Goal: Task Accomplishment & Management: Use online tool/utility

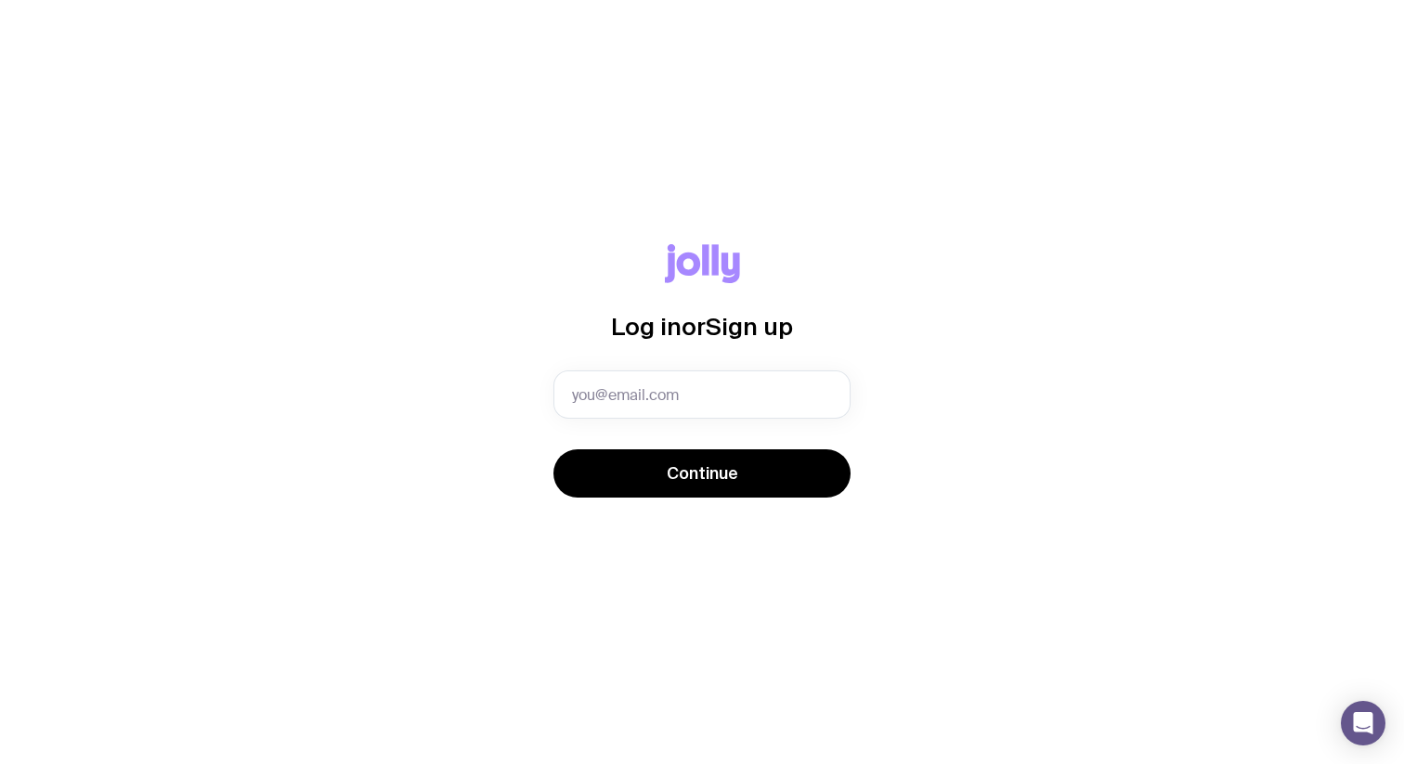
click at [916, 391] on div "Log in or Sign up Invalid email Continue" at bounding box center [702, 382] width 1315 height 276
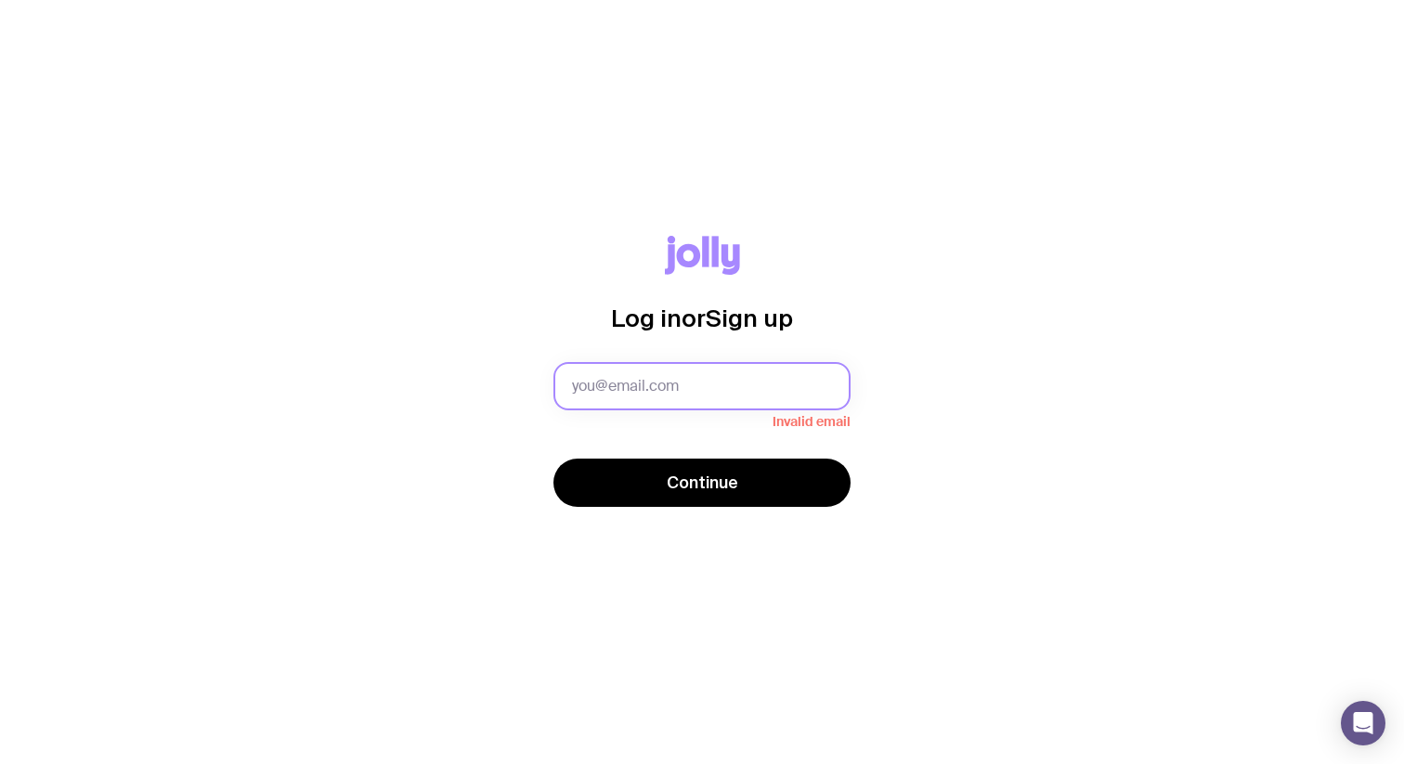
click at [774, 398] on input "text" at bounding box center [702, 386] width 297 height 48
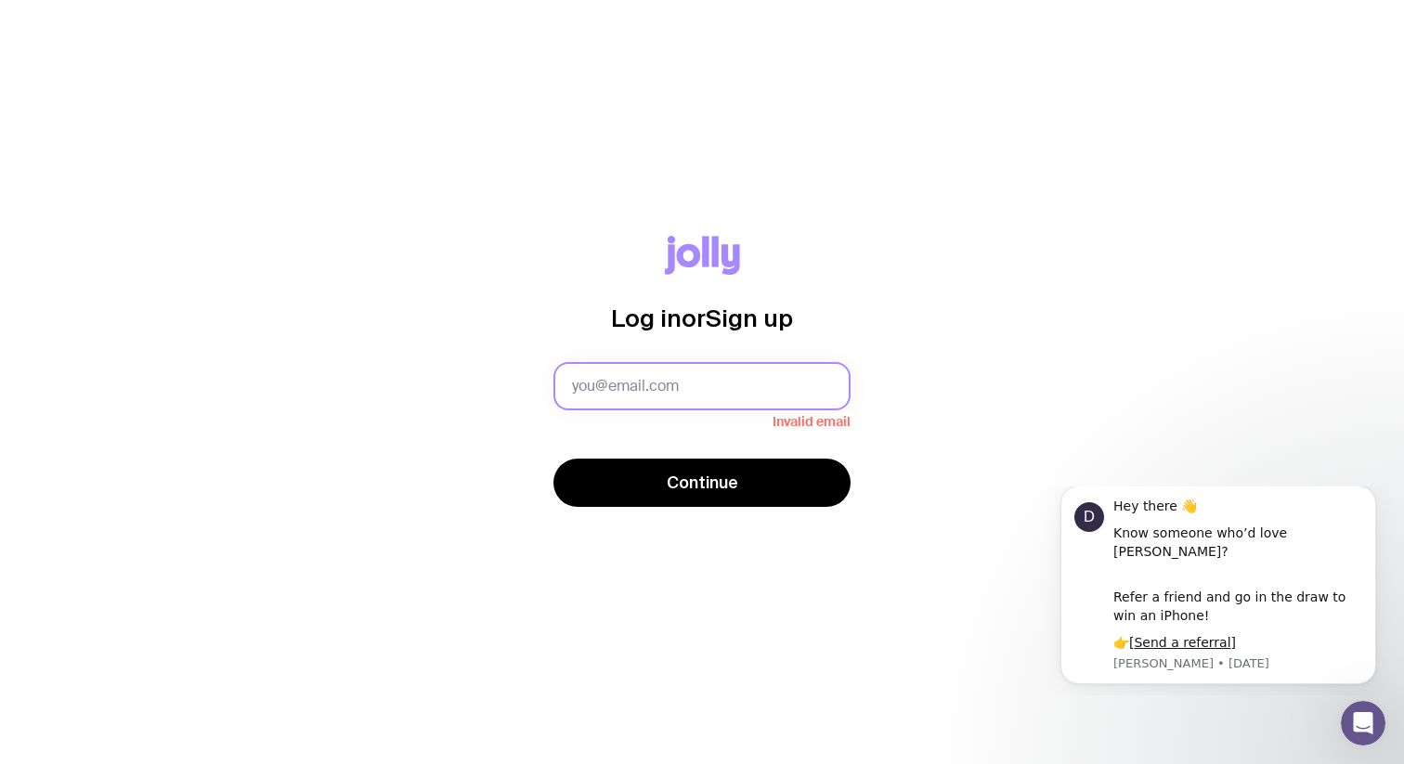
type input "[EMAIL_ADDRESS][DOMAIN_NAME]"
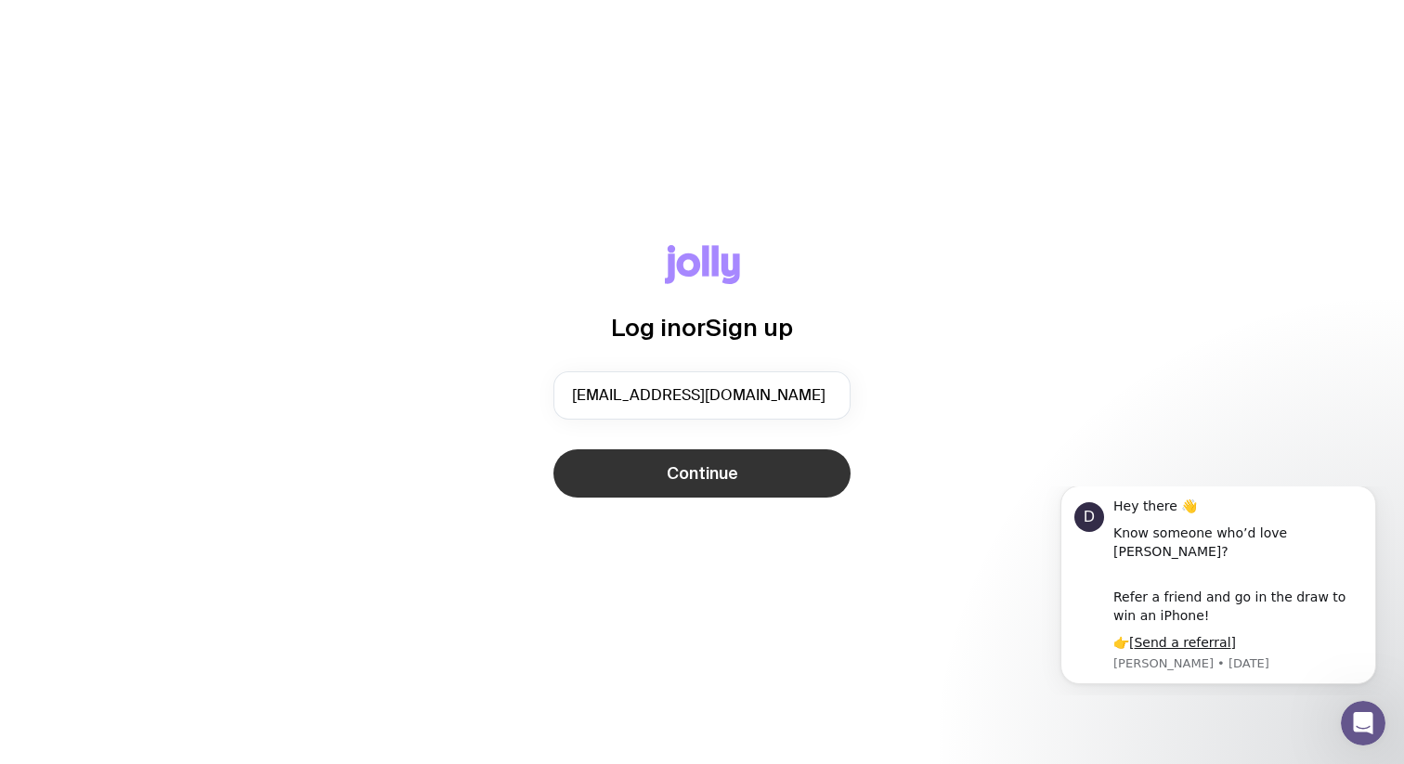
click at [727, 465] on span "Continue" at bounding box center [703, 474] width 72 height 22
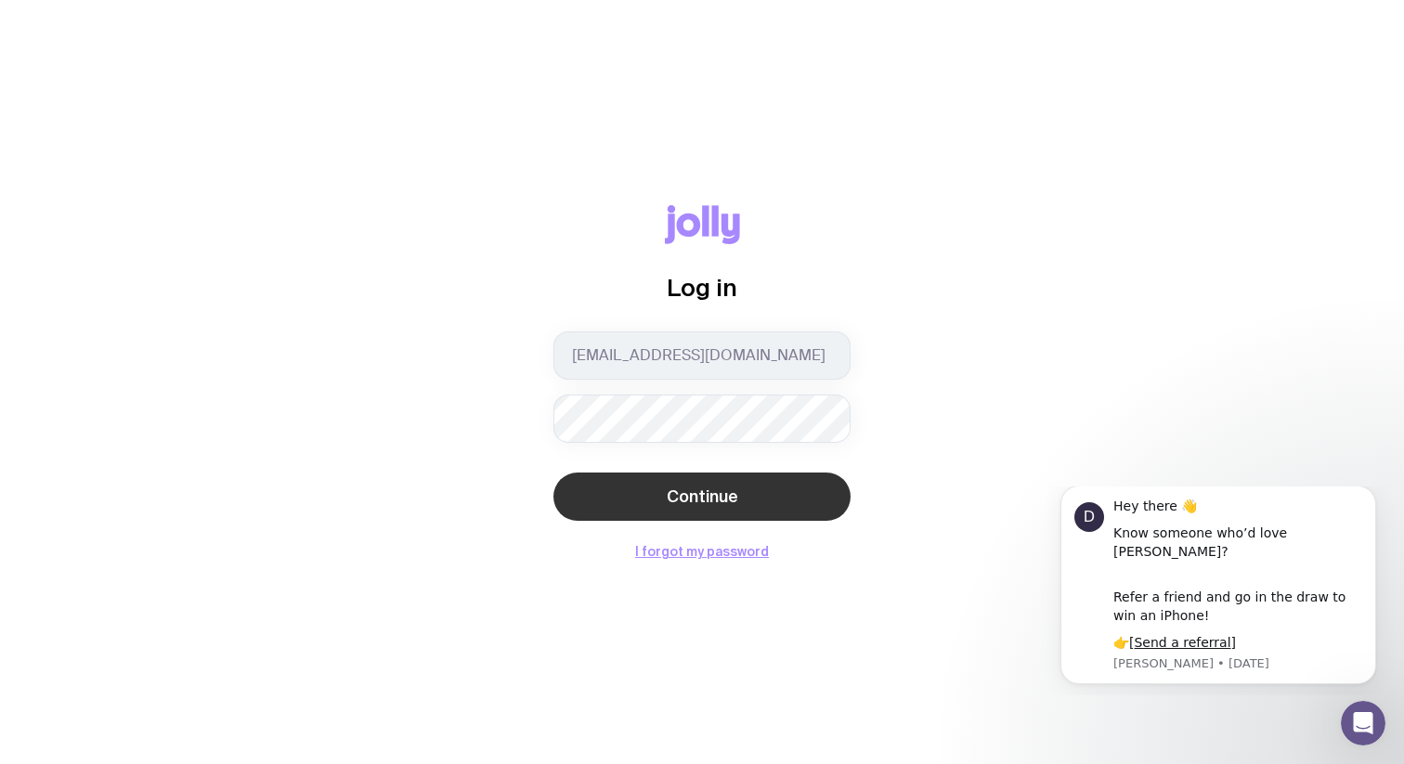
click at [736, 487] on span "Continue" at bounding box center [703, 497] width 72 height 22
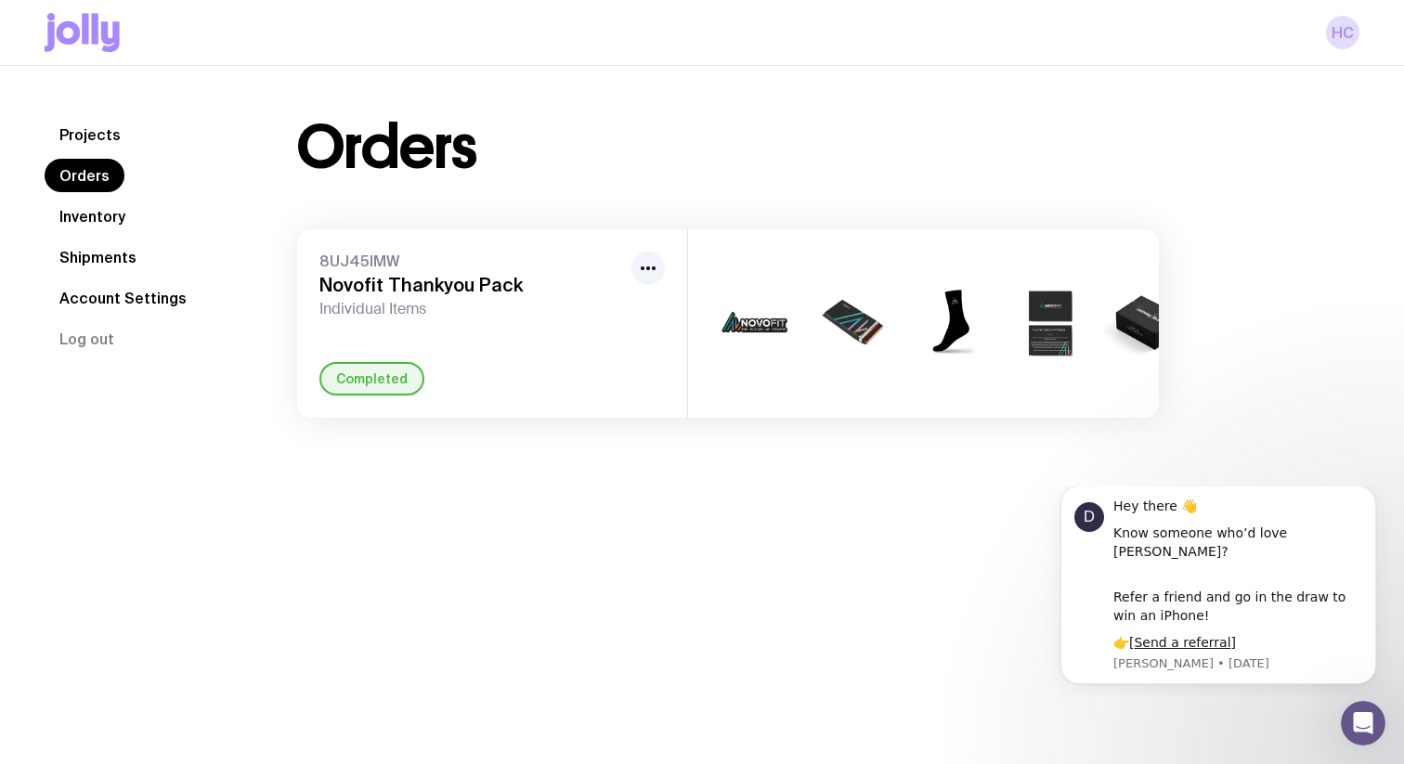
click at [100, 256] on link "Shipments" at bounding box center [98, 257] width 107 height 33
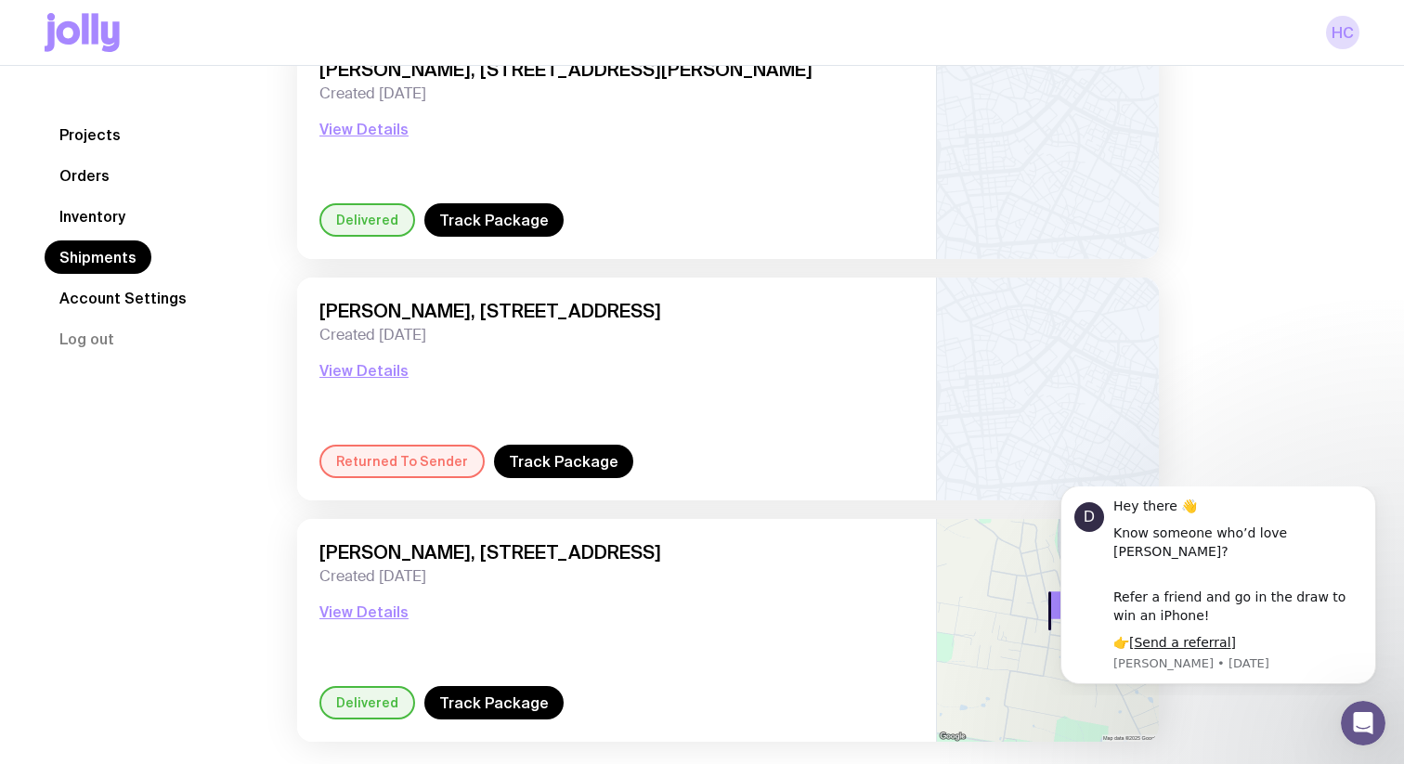
scroll to position [2486, 0]
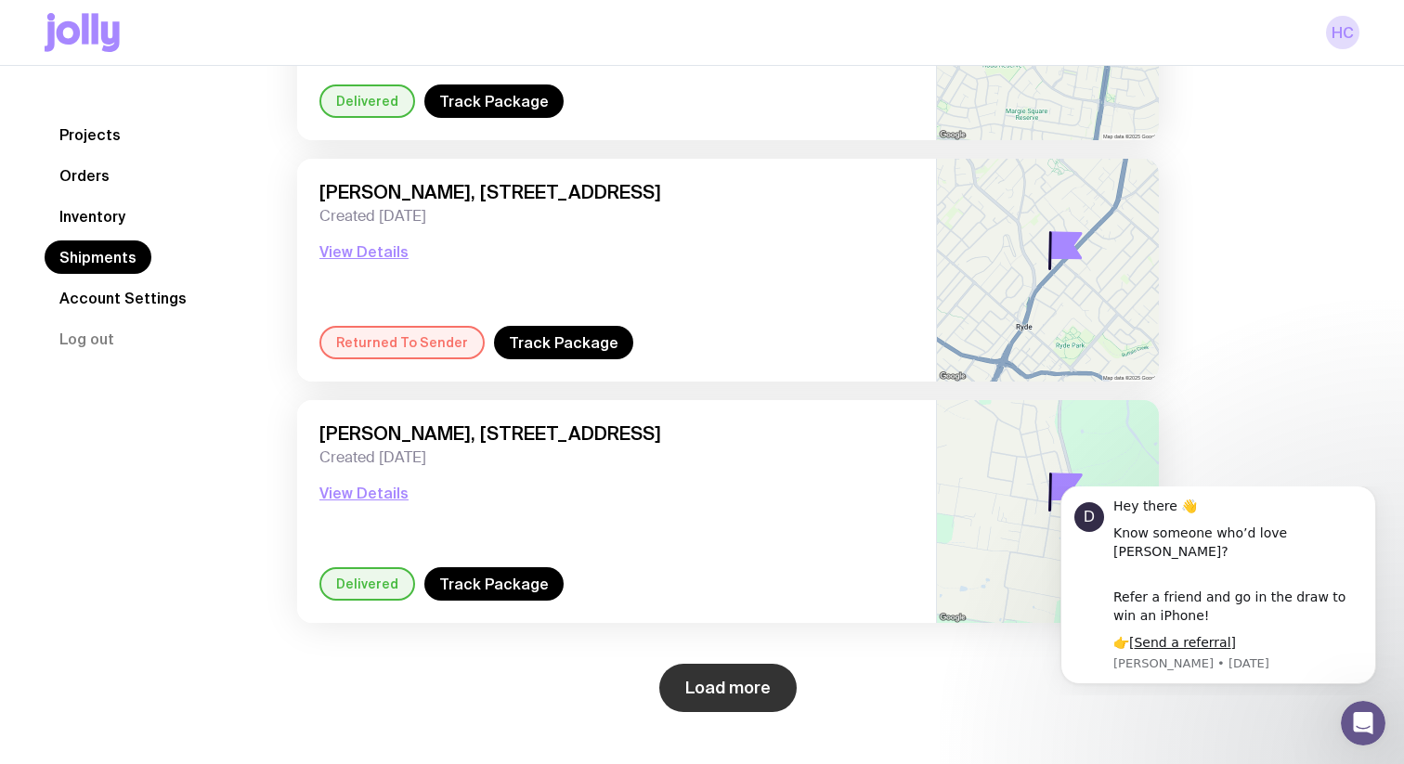
click at [761, 698] on button "Load more" at bounding box center [727, 688] width 137 height 48
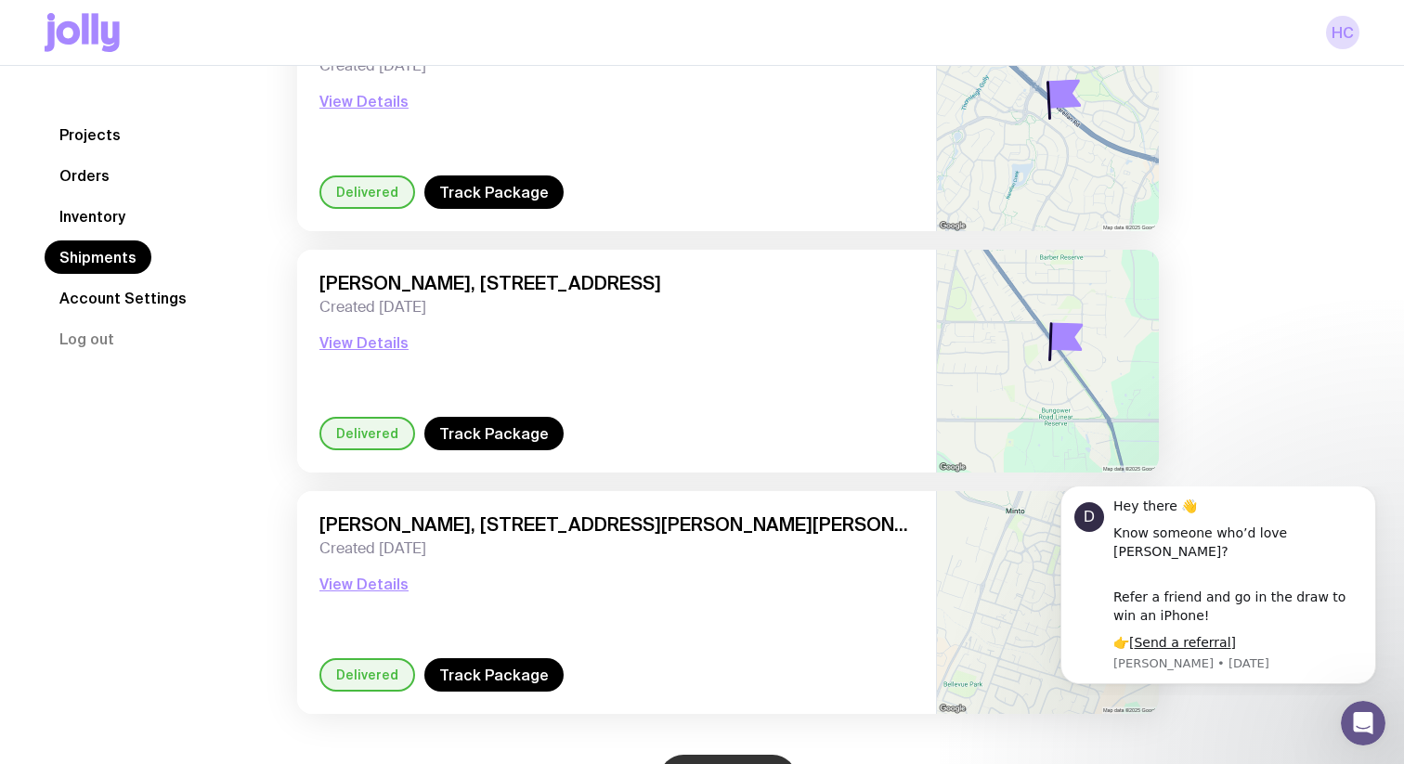
scroll to position [5384, 0]
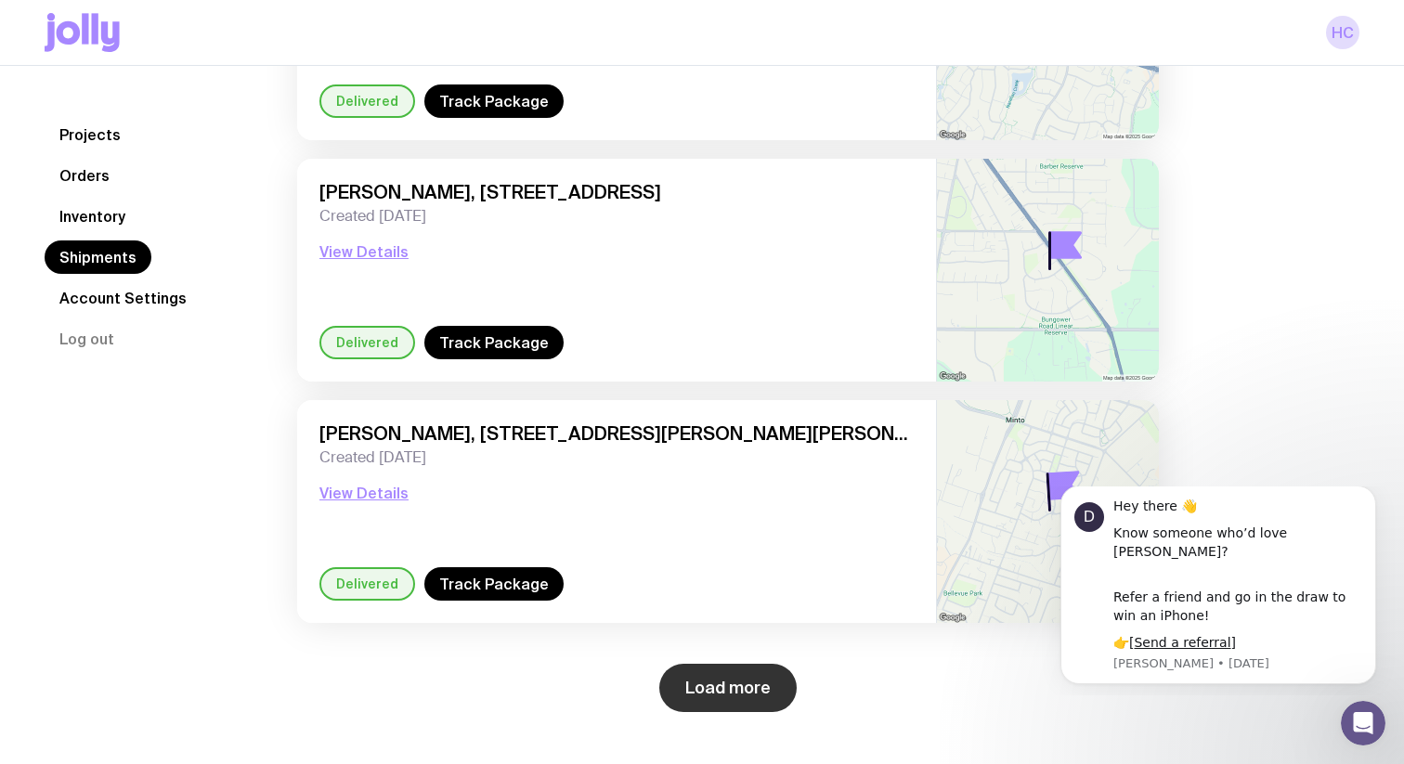
click at [744, 698] on button "Load more" at bounding box center [727, 688] width 137 height 48
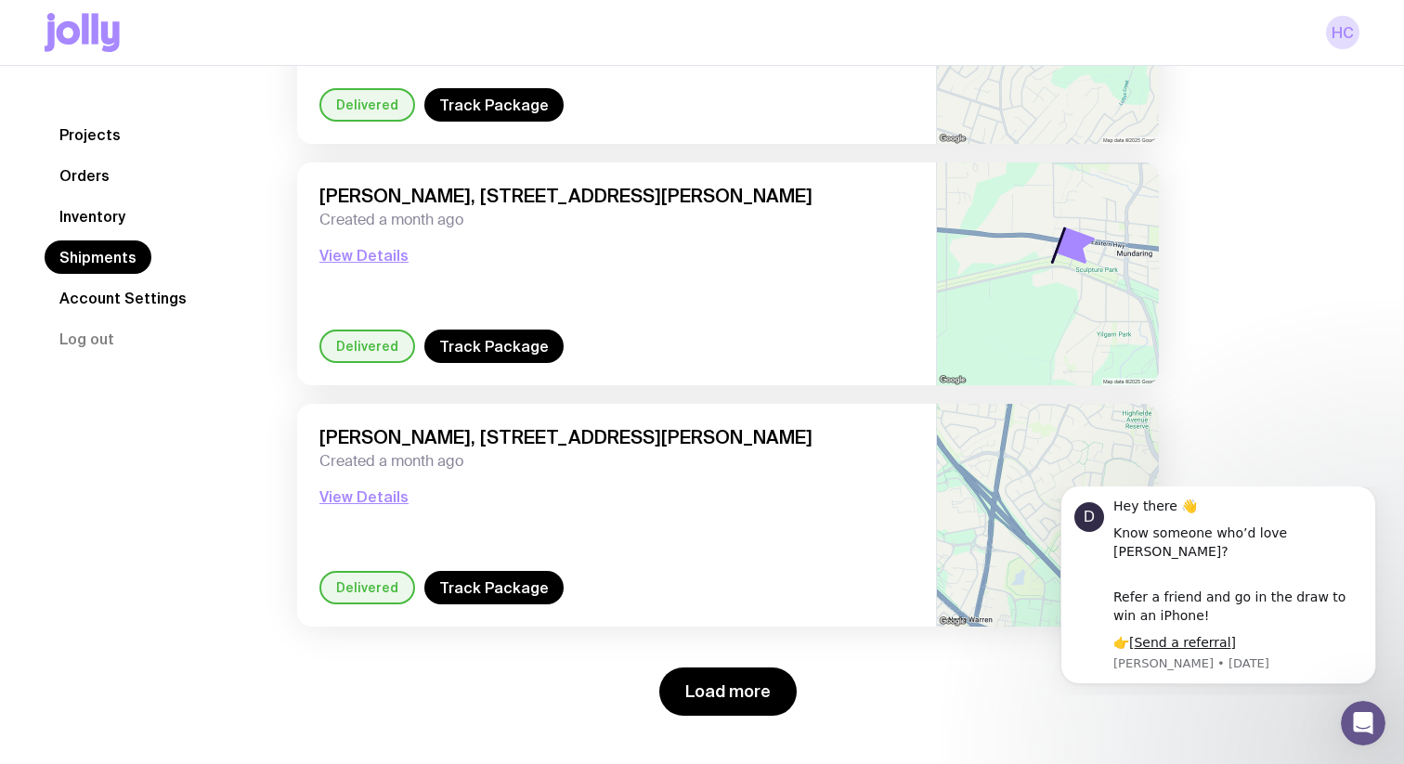
scroll to position [8281, 0]
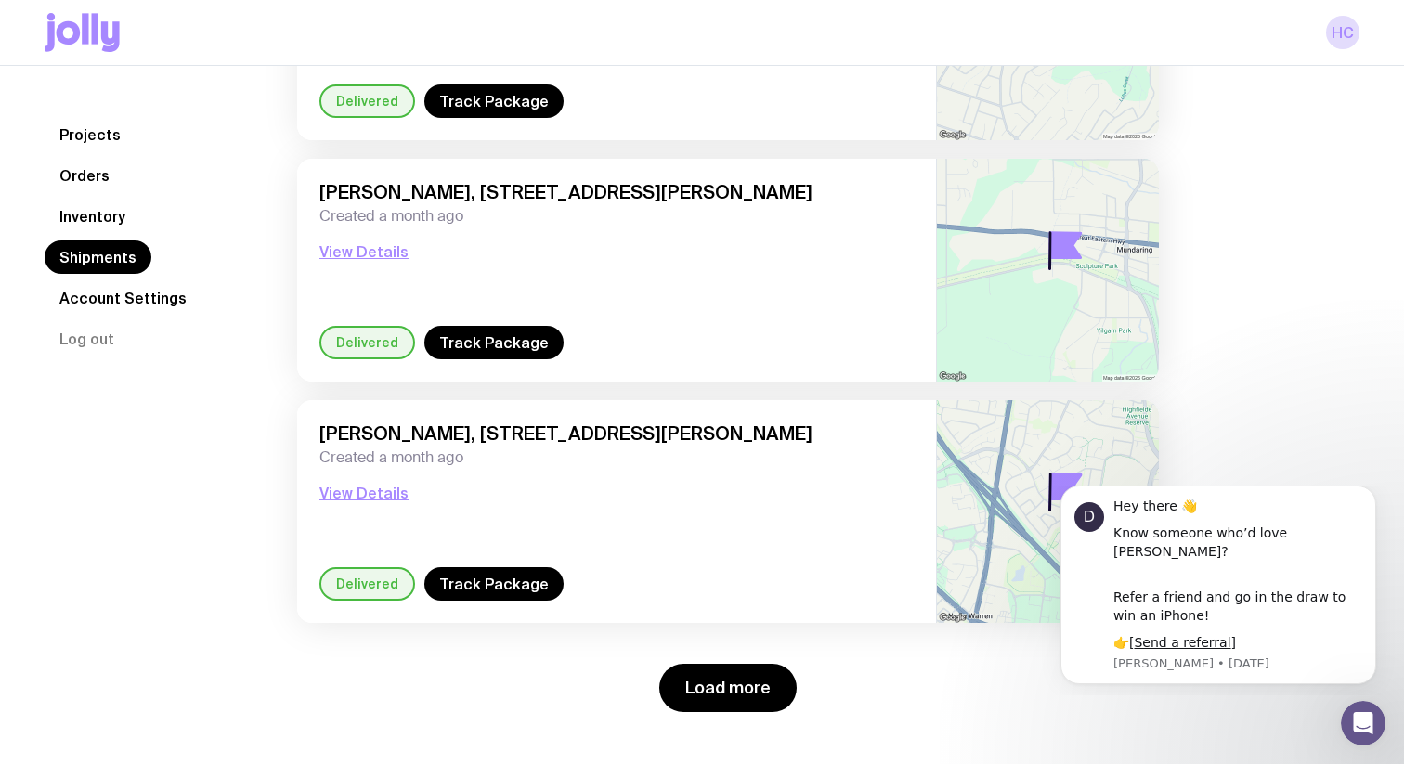
click at [744, 696] on button "Load more" at bounding box center [727, 688] width 137 height 48
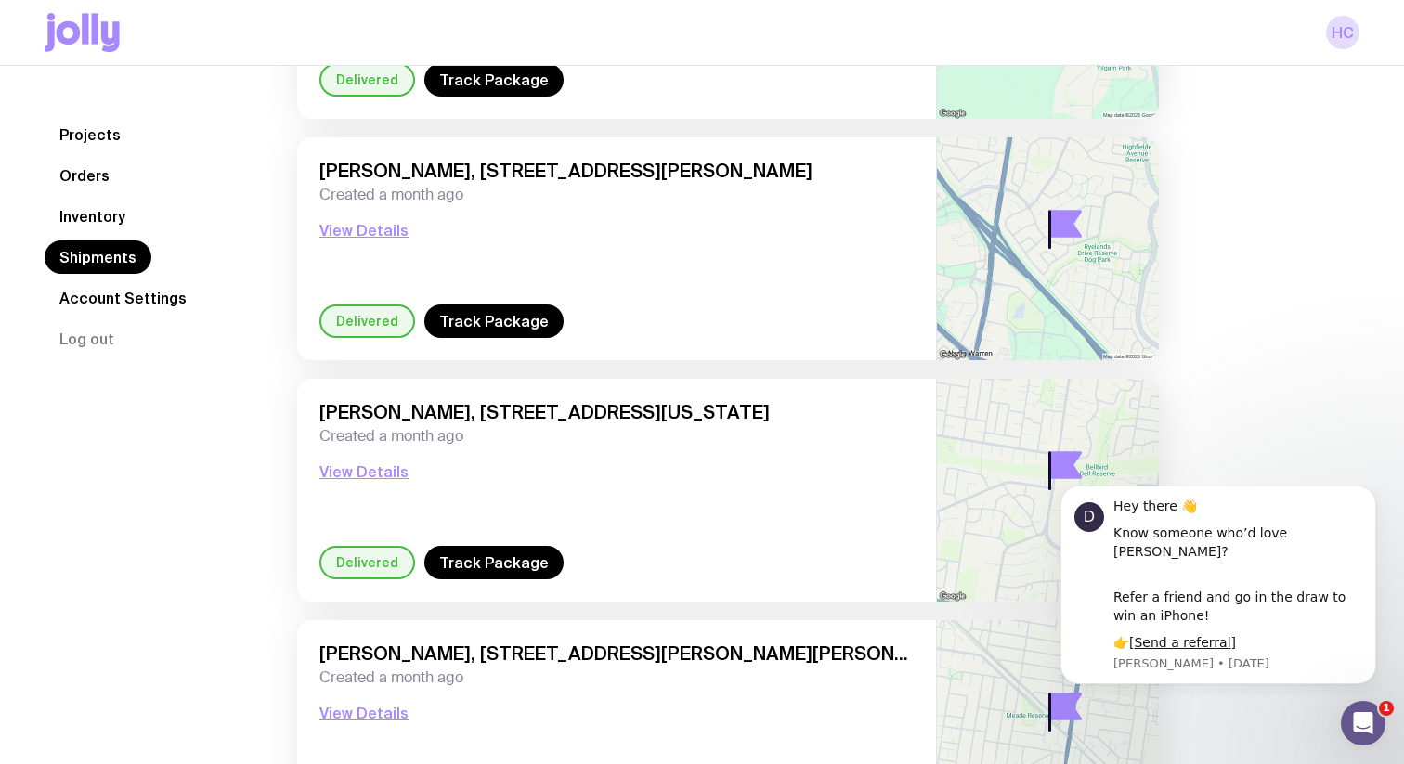
scroll to position [8555, 0]
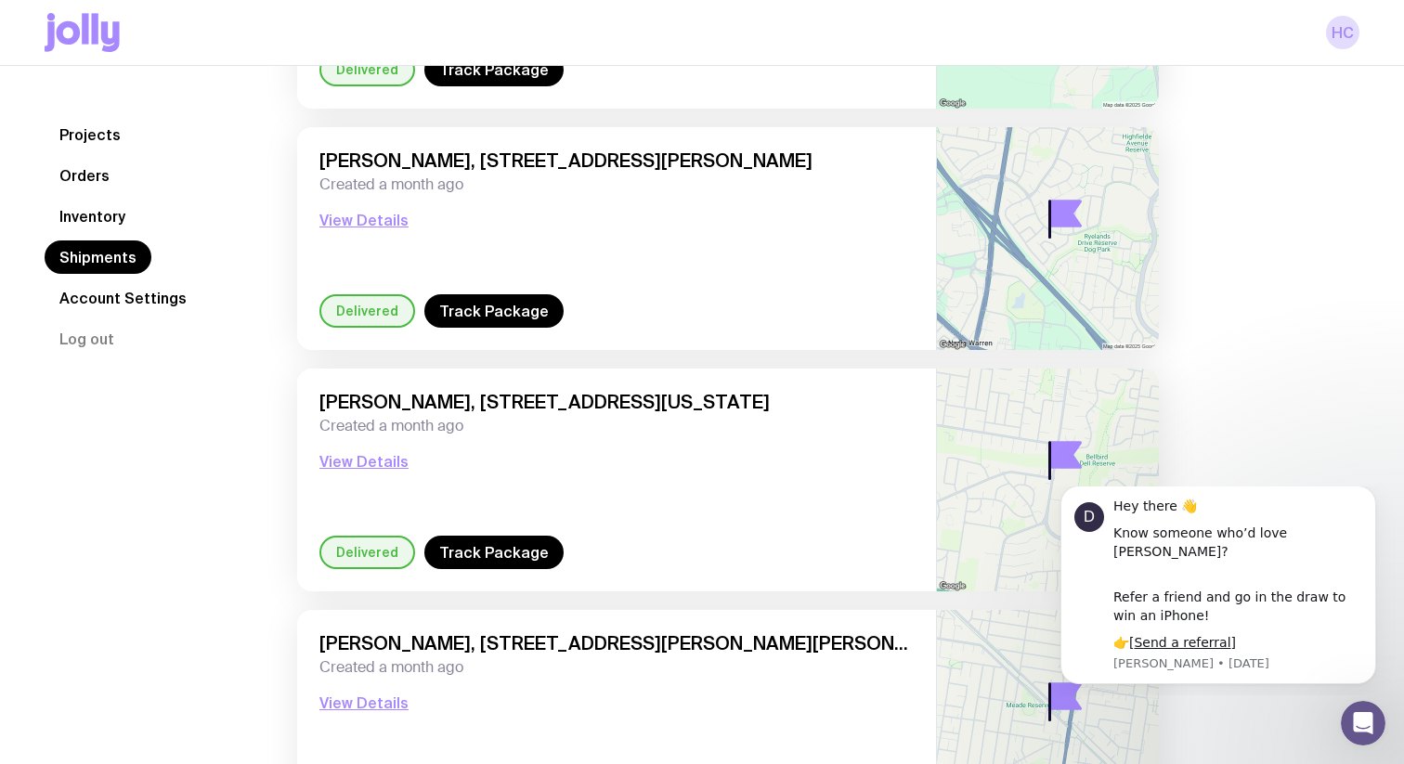
drag, startPoint x: 485, startPoint y: 165, endPoint x: 866, endPoint y: 166, distance: 380.8
click at [866, 166] on span "[PERSON_NAME], [STREET_ADDRESS][PERSON_NAME]" at bounding box center [617, 161] width 594 height 22
copy span "[STREET_ADDRESS][PERSON_NAME]"
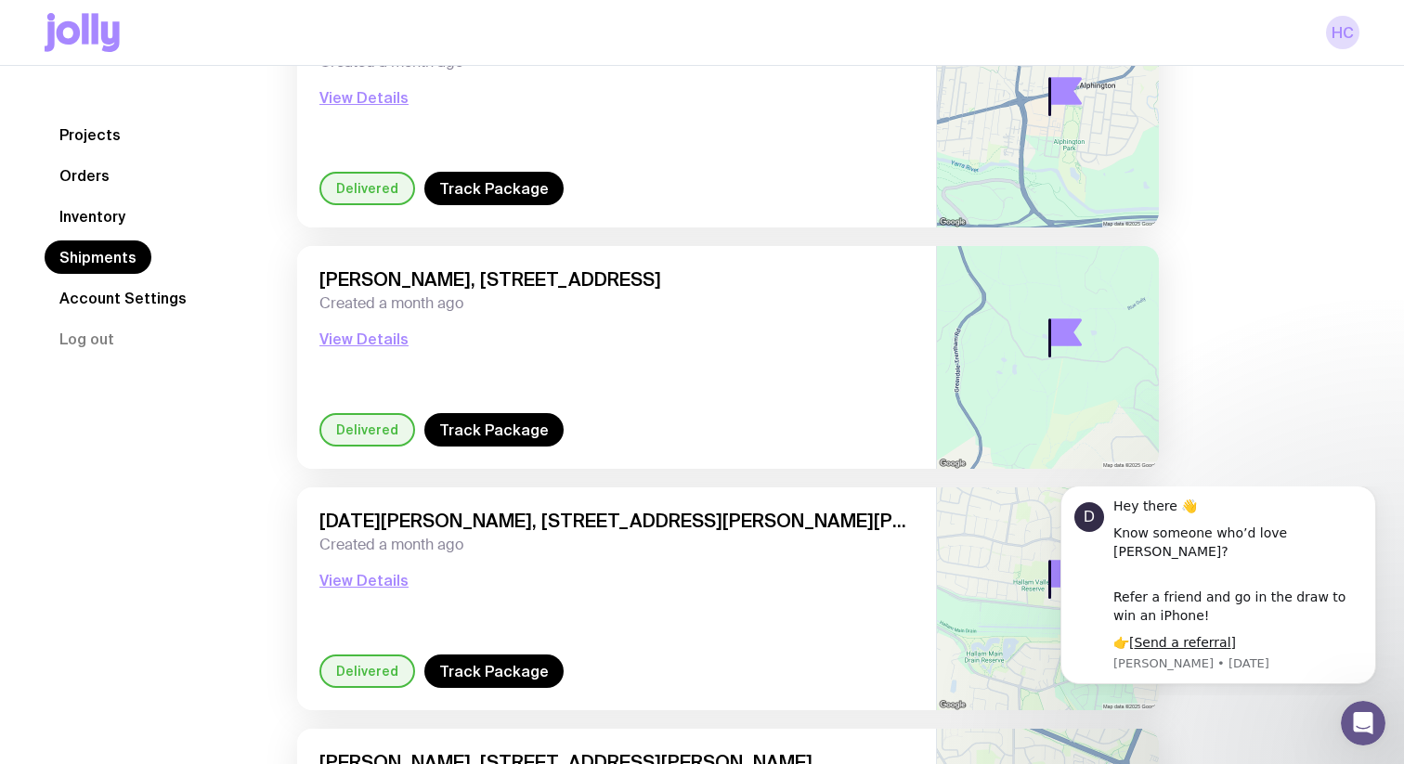
scroll to position [9916, 0]
